Goal: Find specific page/section: Find specific page/section

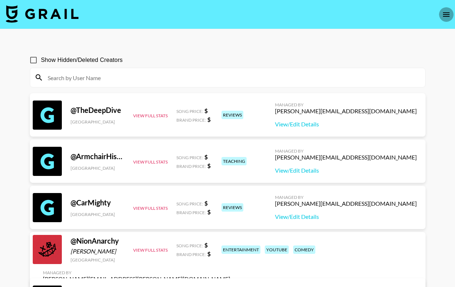
click at [446, 14] on icon "open drawer" at bounding box center [446, 14] width 7 height 4
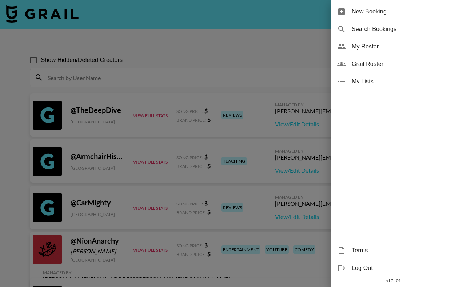
click at [93, 16] on div at bounding box center [227, 143] width 455 height 287
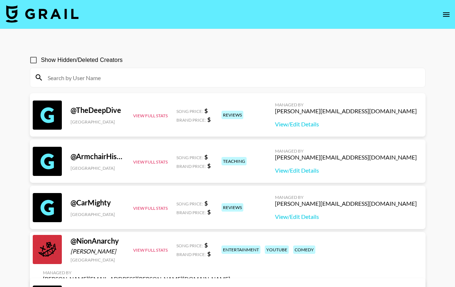
click at [70, 18] on img at bounding box center [42, 13] width 73 height 17
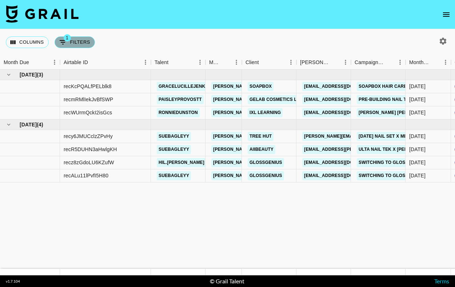
click at [76, 41] on button "1 Filters" at bounding box center [75, 42] width 40 height 12
select select "status"
select select "draft"
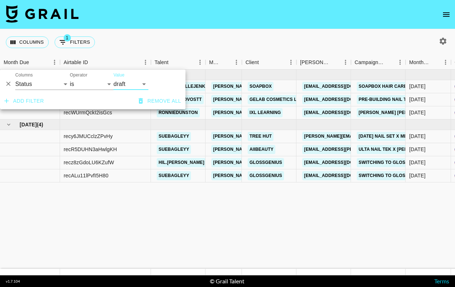
click at [132, 82] on select "confirmed declined draft posted approved cancelled badDebt" at bounding box center [131, 84] width 35 height 12
click at [154, 95] on button "Remove all" at bounding box center [160, 100] width 48 height 13
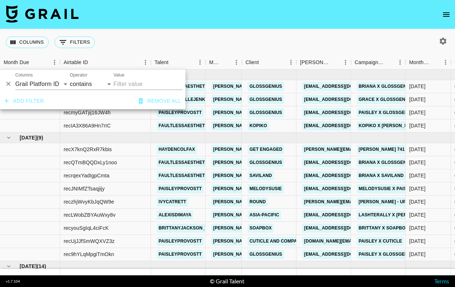
click at [155, 99] on button "Remove all" at bounding box center [160, 100] width 48 height 13
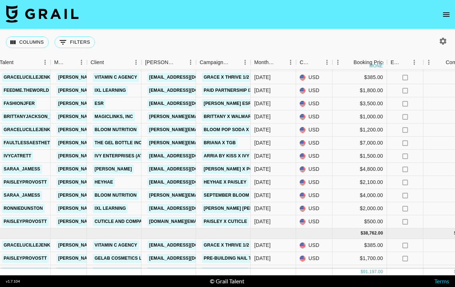
scroll to position [216, 155]
